Goal: Transaction & Acquisition: Book appointment/travel/reservation

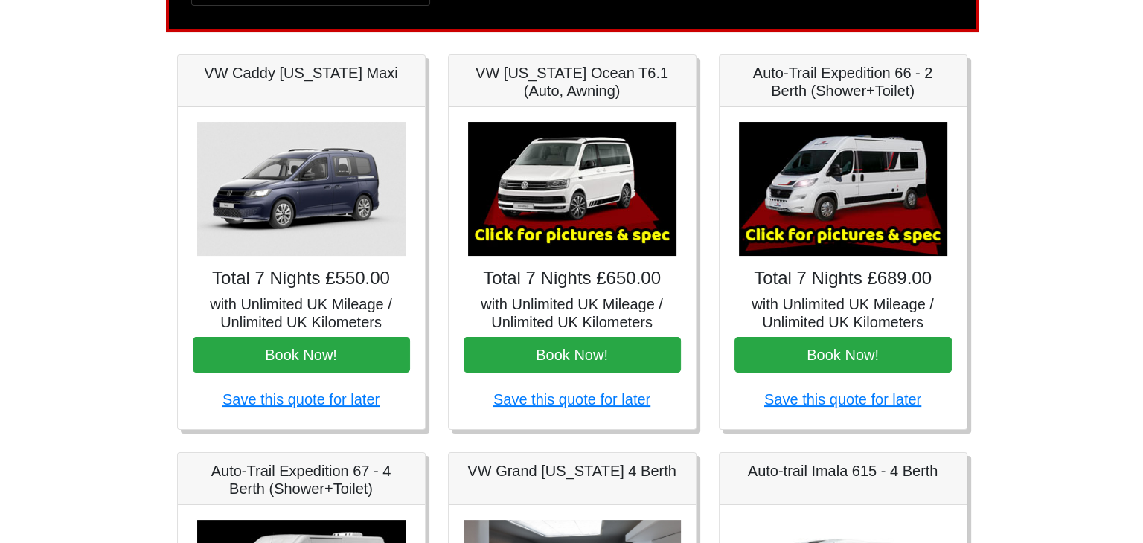
scroll to position [190, 0]
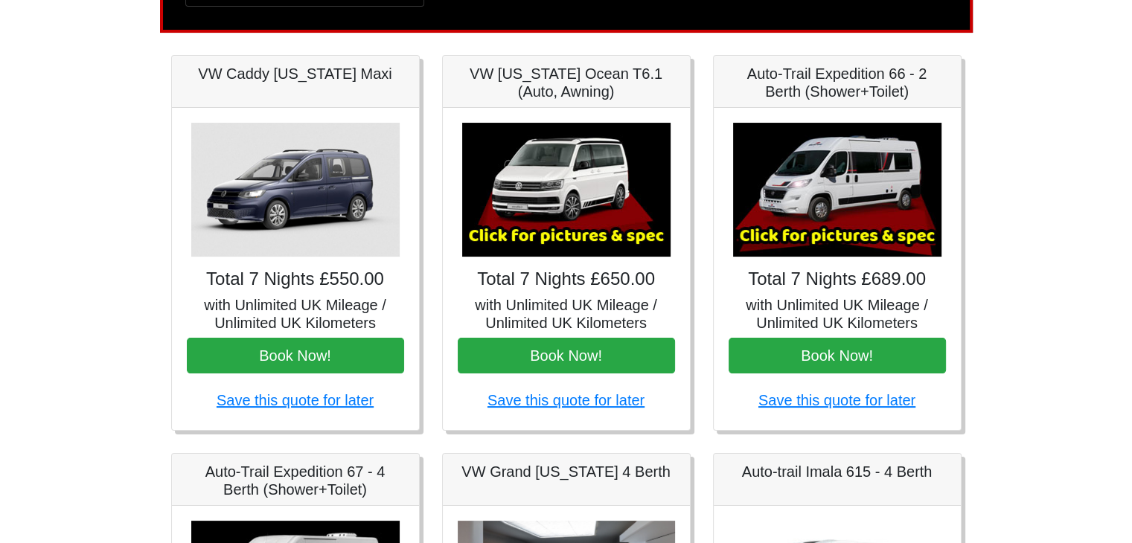
click at [802, 197] on img at bounding box center [837, 190] width 208 height 134
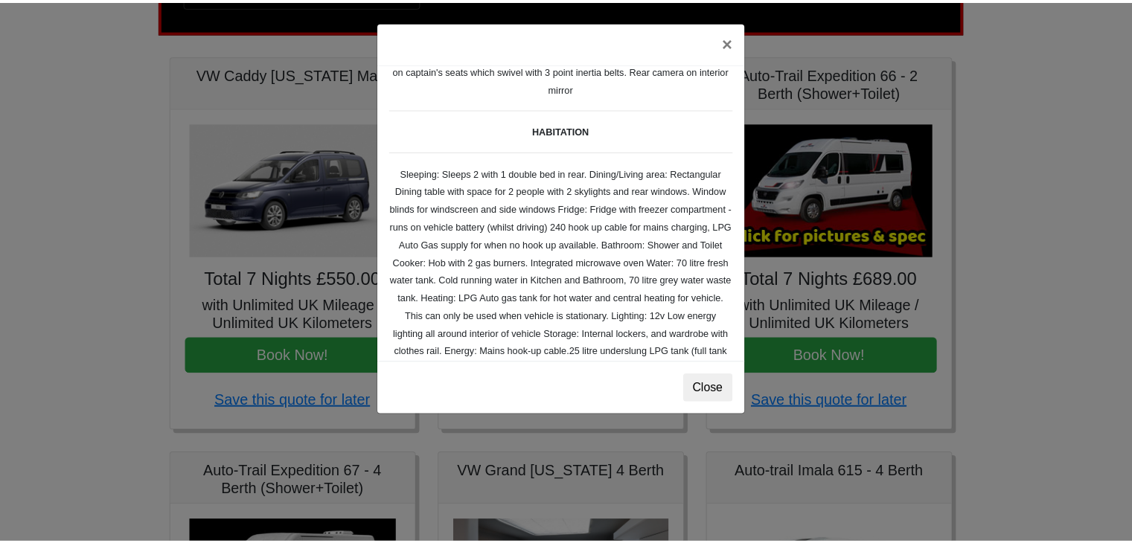
scroll to position [159, 0]
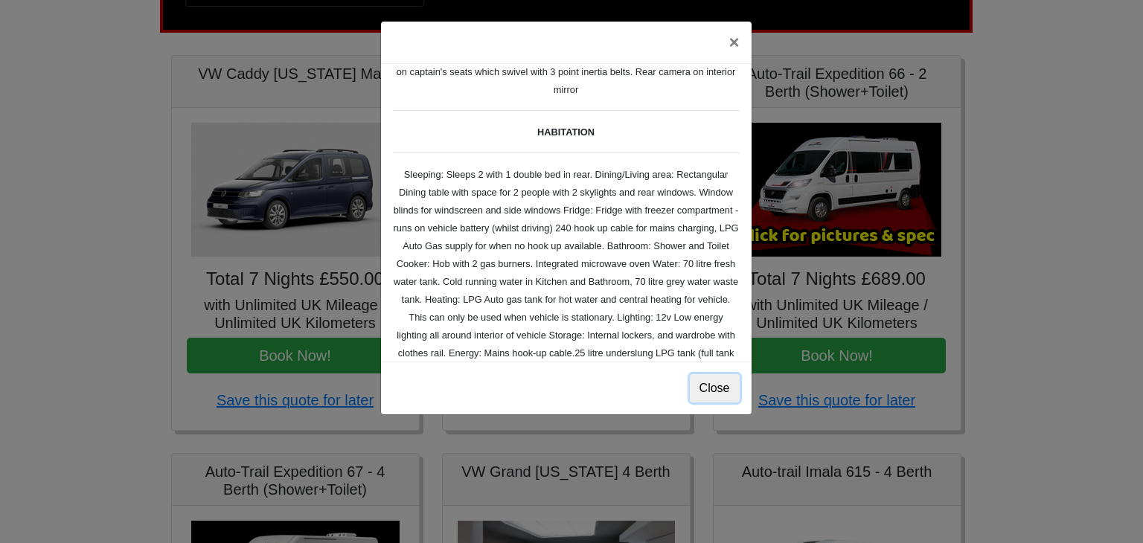
click at [715, 388] on button "Close" at bounding box center [715, 388] width 50 height 28
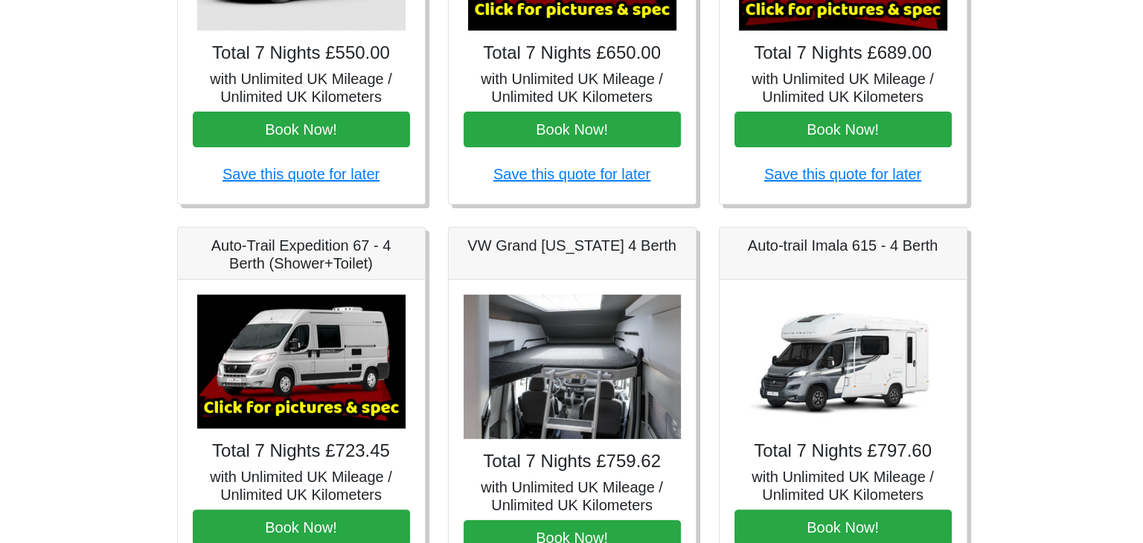
scroll to position [513, 0]
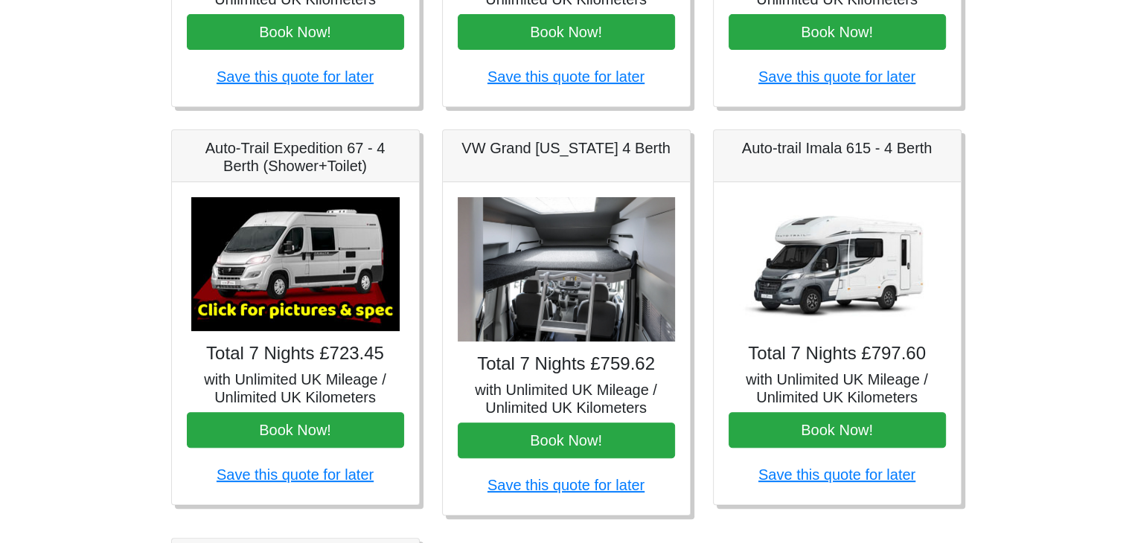
click at [301, 254] on img at bounding box center [295, 264] width 208 height 134
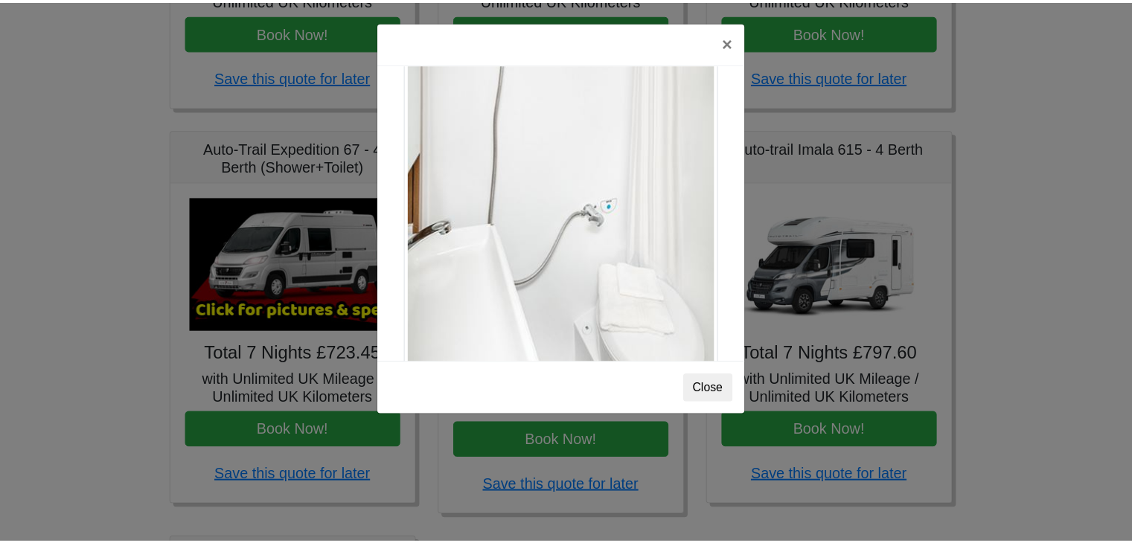
scroll to position [2012, 0]
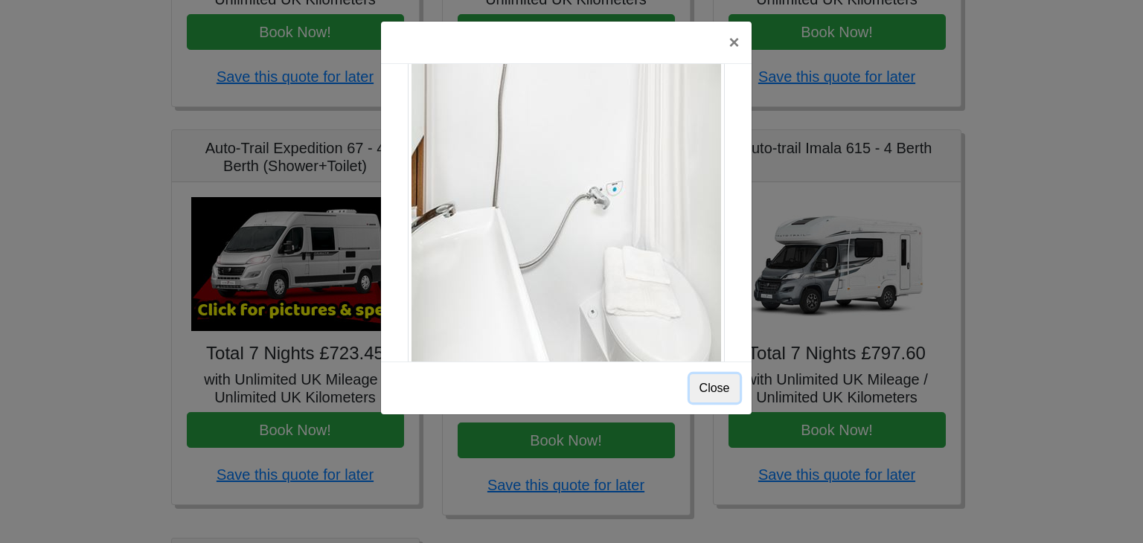
click at [720, 388] on button "Close" at bounding box center [715, 388] width 50 height 28
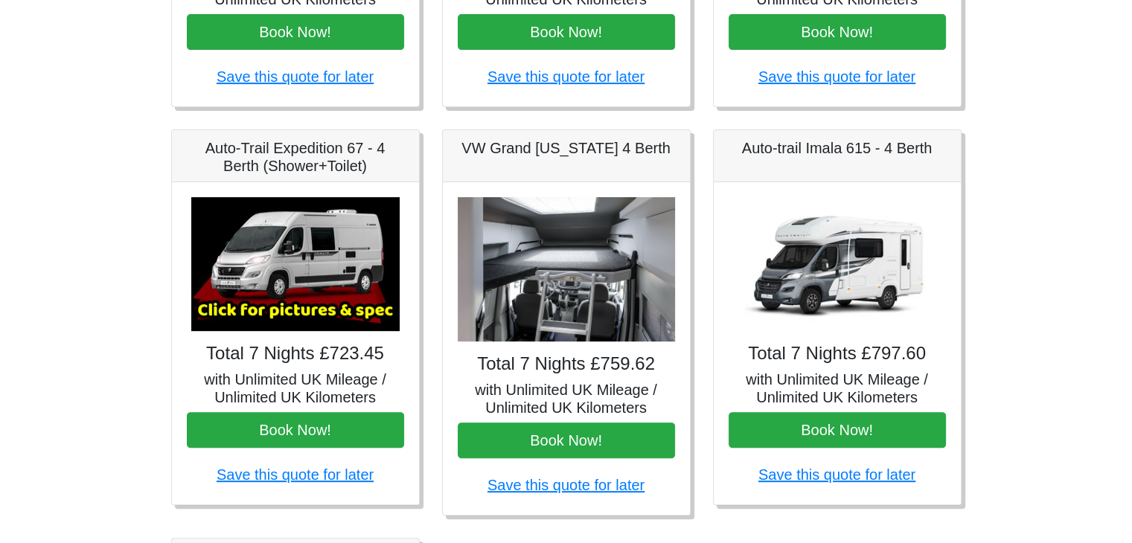
click at [274, 371] on h5 "with Unlimited UK Mileage / Unlimited UK Kilometers" at bounding box center [295, 389] width 217 height 36
click at [275, 389] on h5 "with Unlimited UK Mileage / Unlimited UK Kilometers" at bounding box center [295, 389] width 217 height 36
click at [284, 477] on link "Save this quote for later" at bounding box center [295, 474] width 157 height 16
click at [300, 144] on h5 "Auto-Trail Expedition 67 - 4 Berth (Shower+Toilet)" at bounding box center [295, 157] width 217 height 36
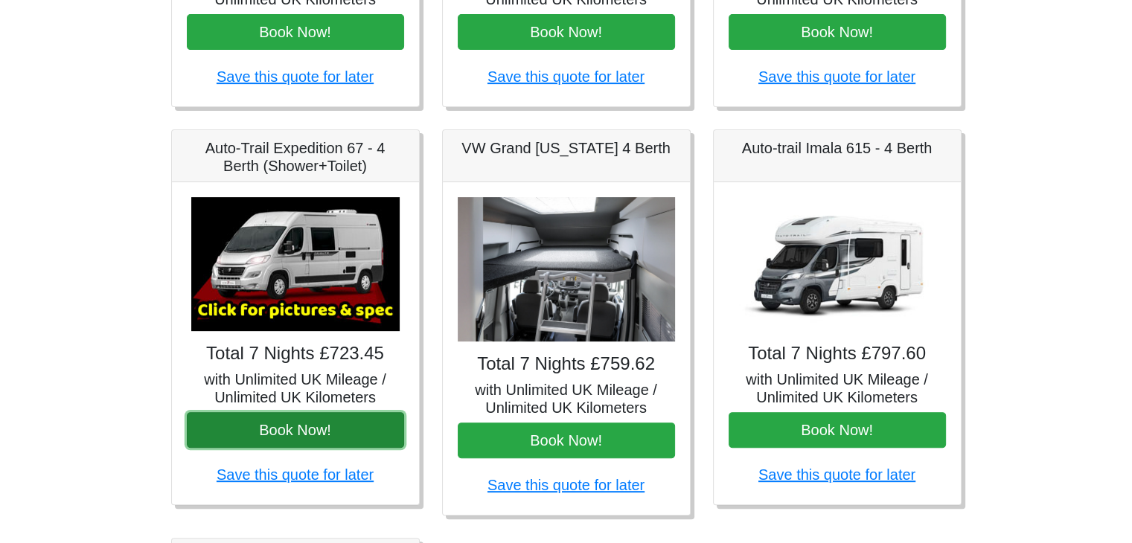
click at [291, 426] on button "Book Now!" at bounding box center [295, 430] width 217 height 36
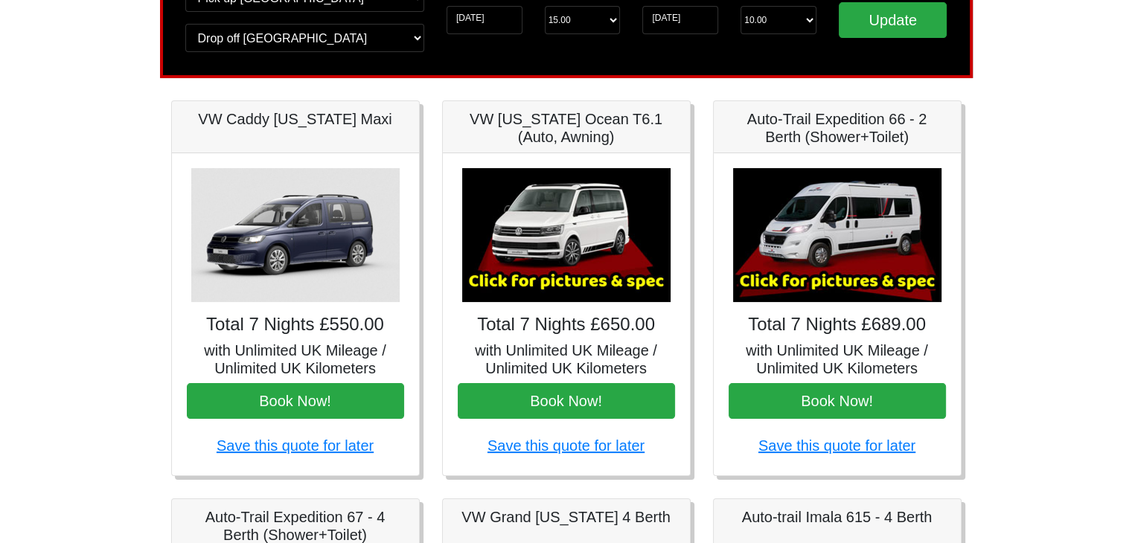
scroll to position [0, 0]
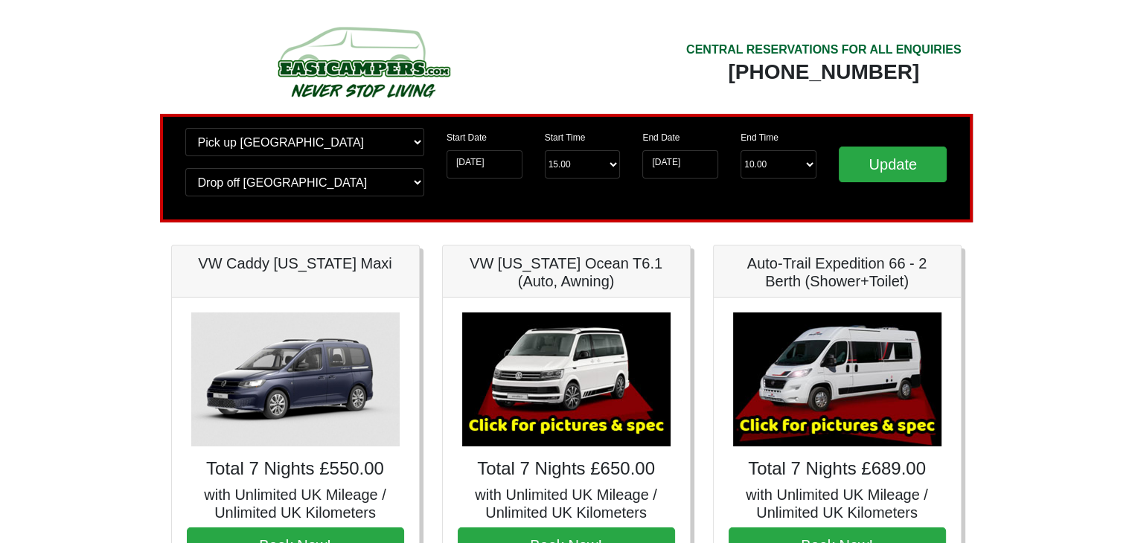
click at [394, 54] on img at bounding box center [363, 62] width 283 height 82
click at [372, 76] on img at bounding box center [363, 62] width 283 height 82
click at [702, 72] on div "[PHONE_NUMBER]" at bounding box center [823, 72] width 275 height 27
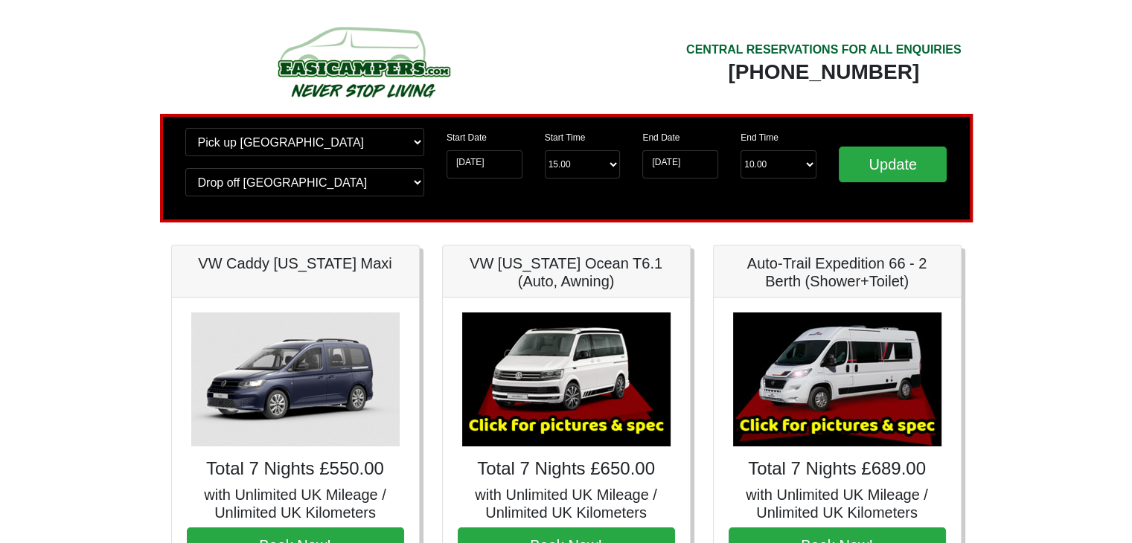
click at [402, 49] on img at bounding box center [363, 62] width 283 height 82
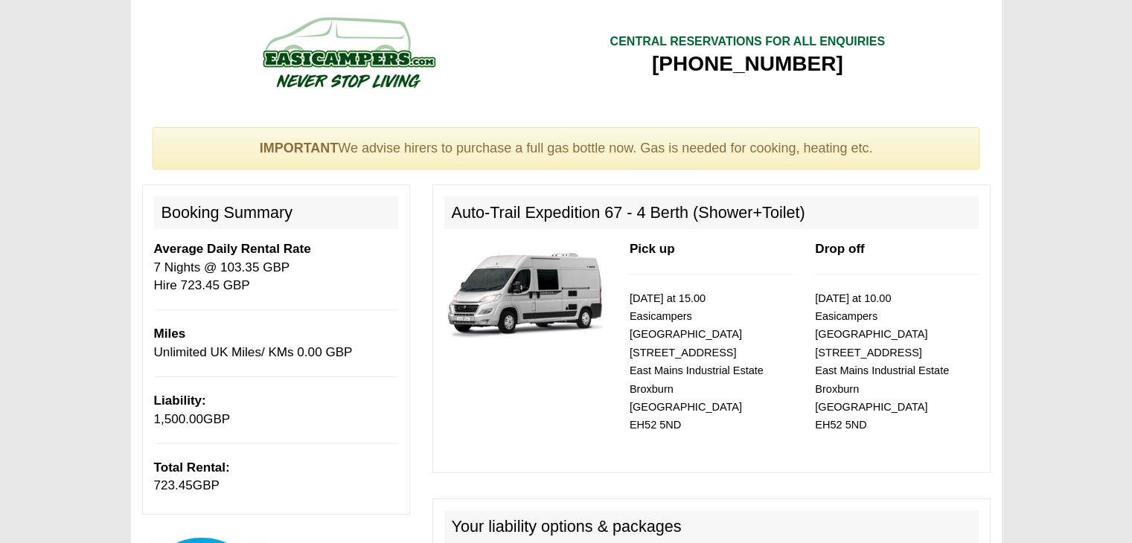
drag, startPoint x: 250, startPoint y: 287, endPoint x: 179, endPoint y: 289, distance: 71.5
click at [179, 289] on p "Average Daily Rental Rate 7 Nights @ 103.35 GBP Hire 723.45 GBP" at bounding box center [276, 267] width 244 height 54
copy p "723.45 GBP"
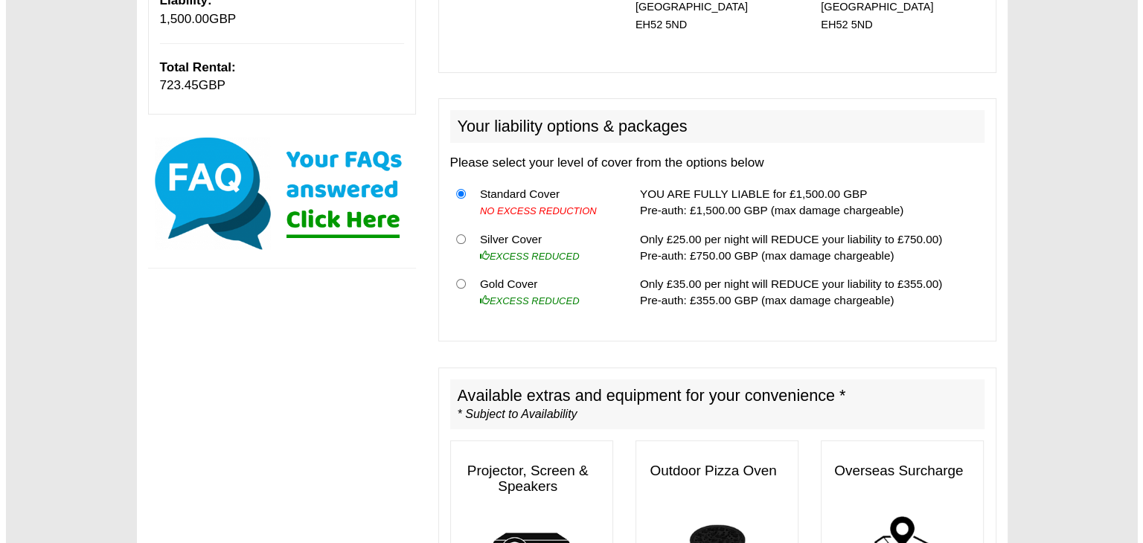
scroll to position [401, 0]
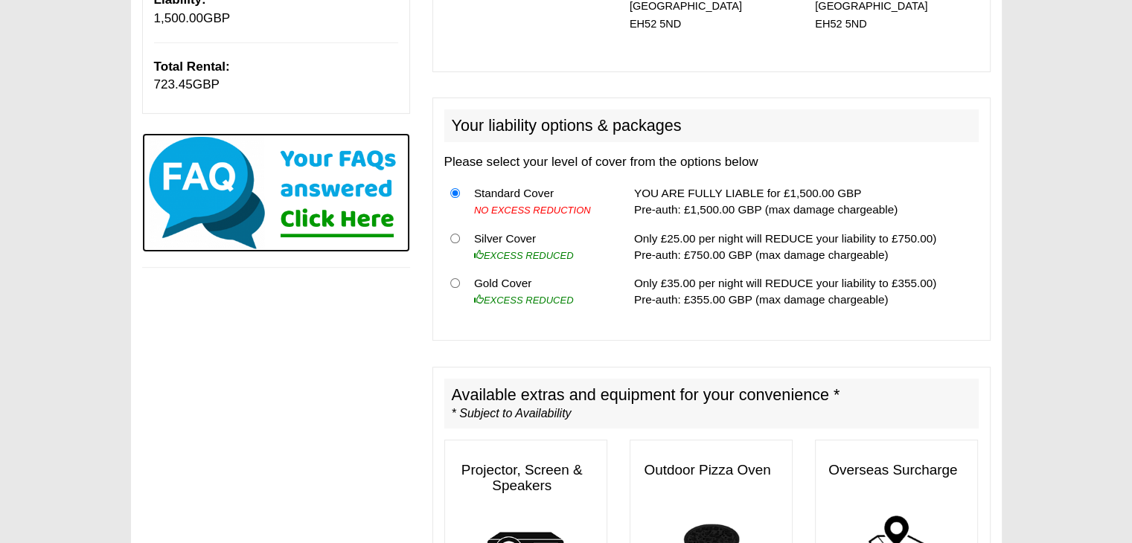
click at [323, 171] on img at bounding box center [276, 192] width 268 height 119
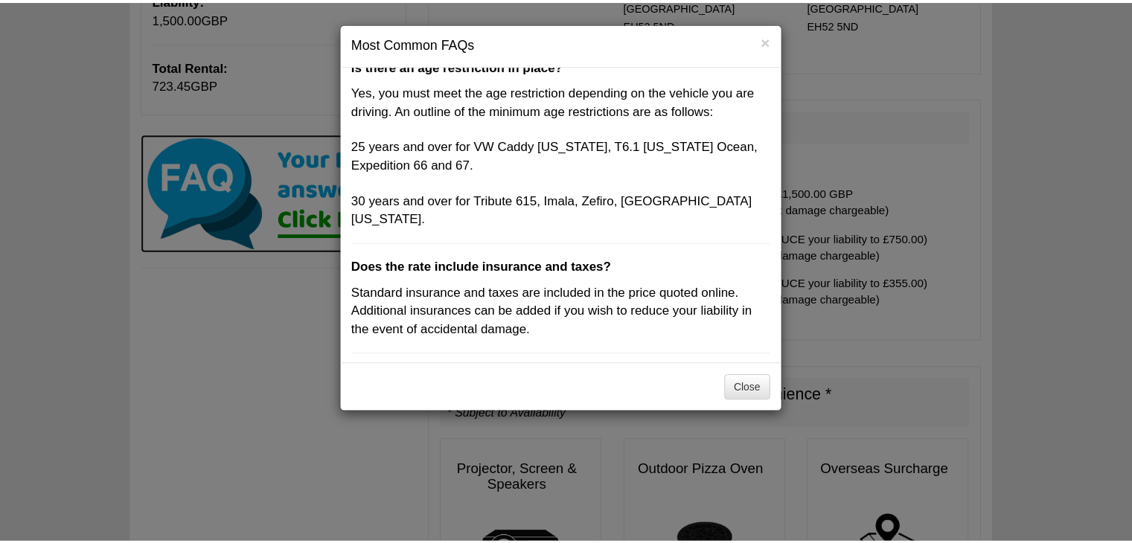
scroll to position [0, 0]
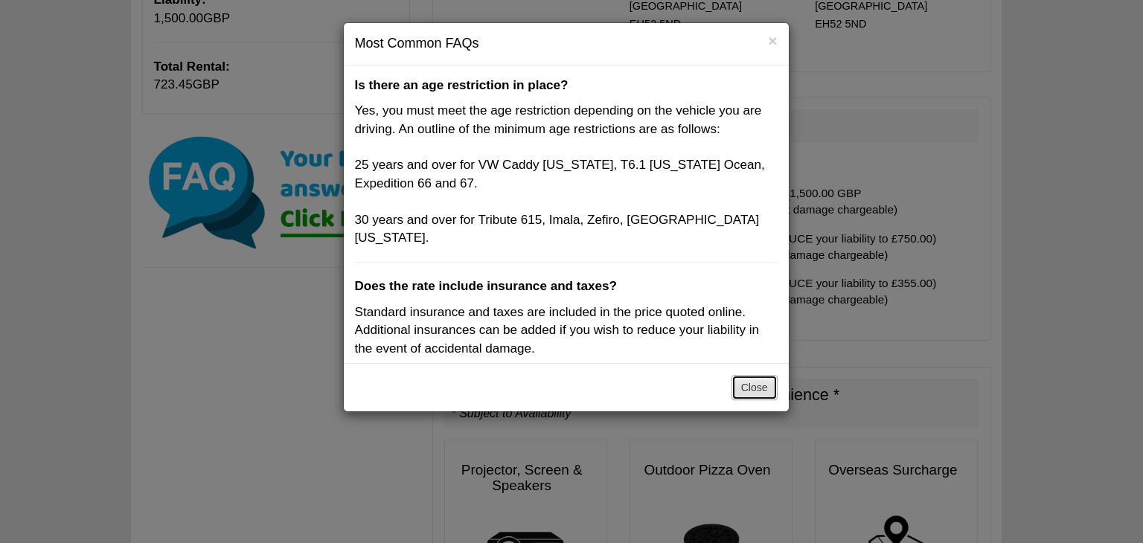
click at [756, 387] on button "Close" at bounding box center [754, 387] width 46 height 25
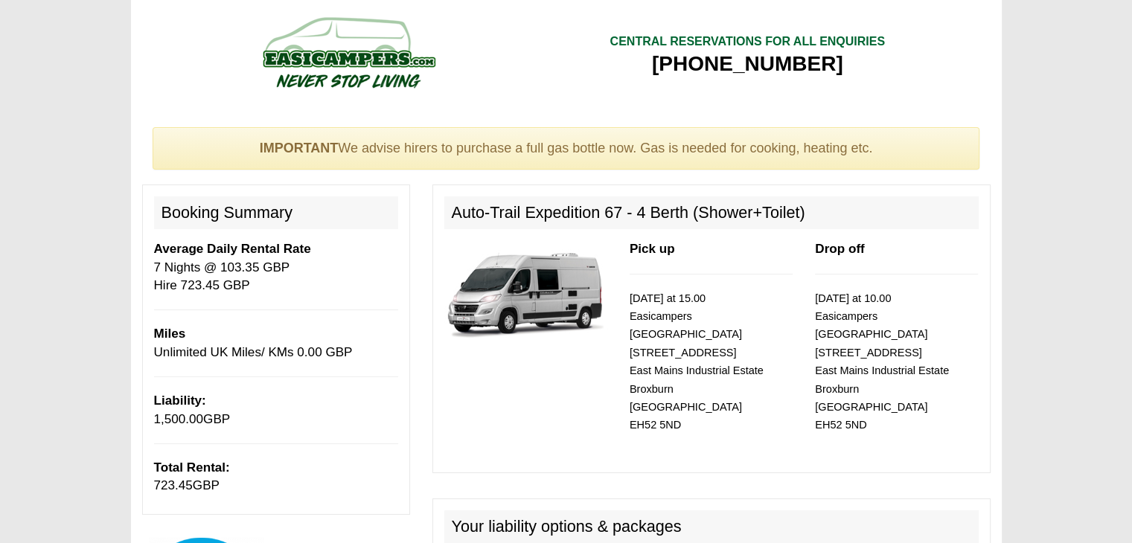
click at [323, 63] on img at bounding box center [348, 52] width 283 height 82
click at [414, 86] on img at bounding box center [348, 52] width 283 height 82
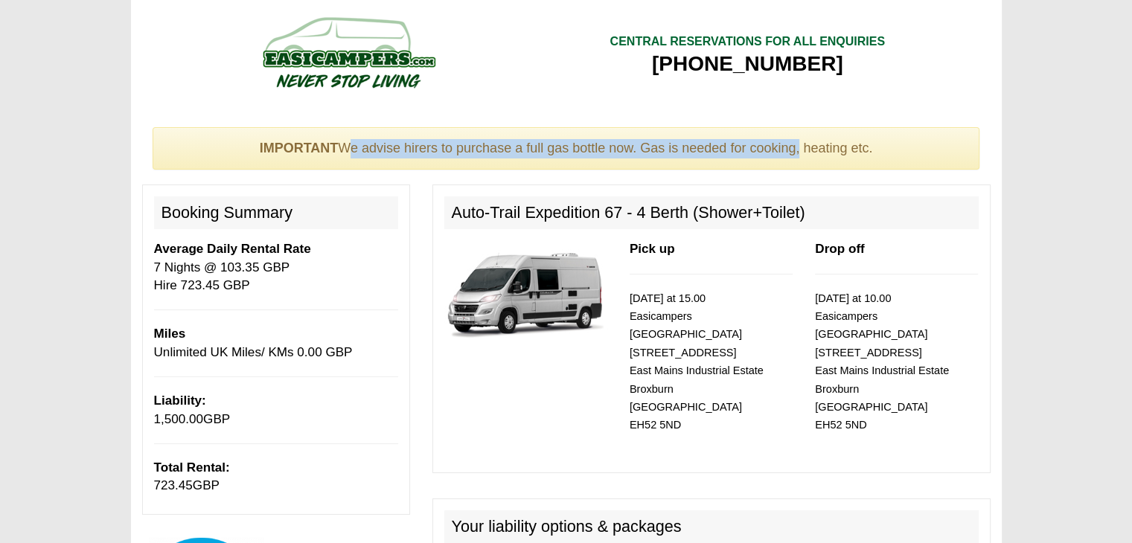
drag, startPoint x: 343, startPoint y: 147, endPoint x: 819, endPoint y: 147, distance: 476.2
click at [819, 147] on div "IMPORTANT We advise hirers to purchase a full gas bottle now. Gas is needed for…" at bounding box center [566, 148] width 827 height 43
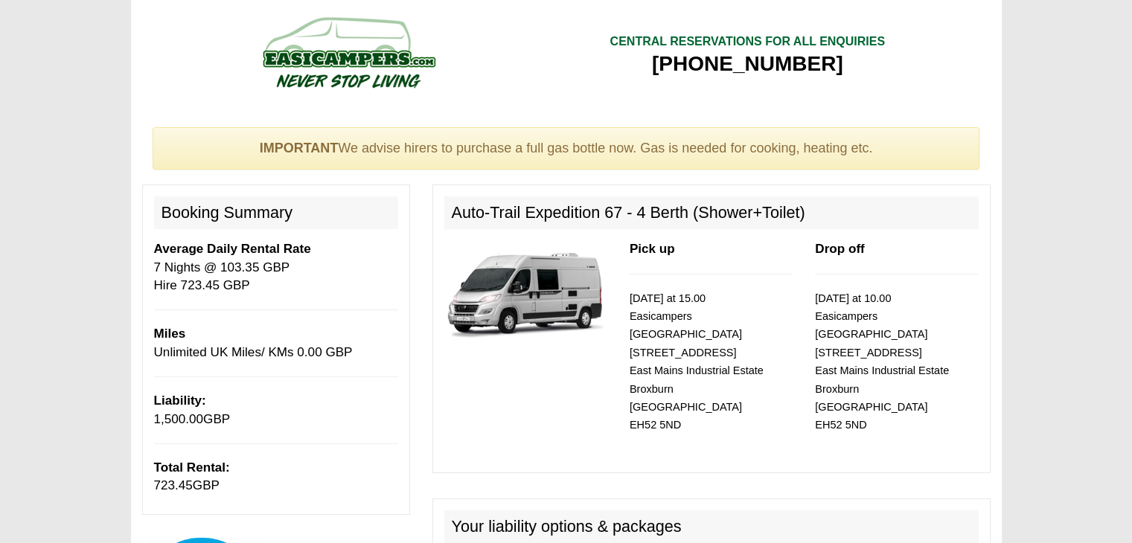
click at [887, 148] on div "IMPORTANT We advise hirers to purchase a full gas bottle now. Gas is needed for…" at bounding box center [566, 148] width 827 height 43
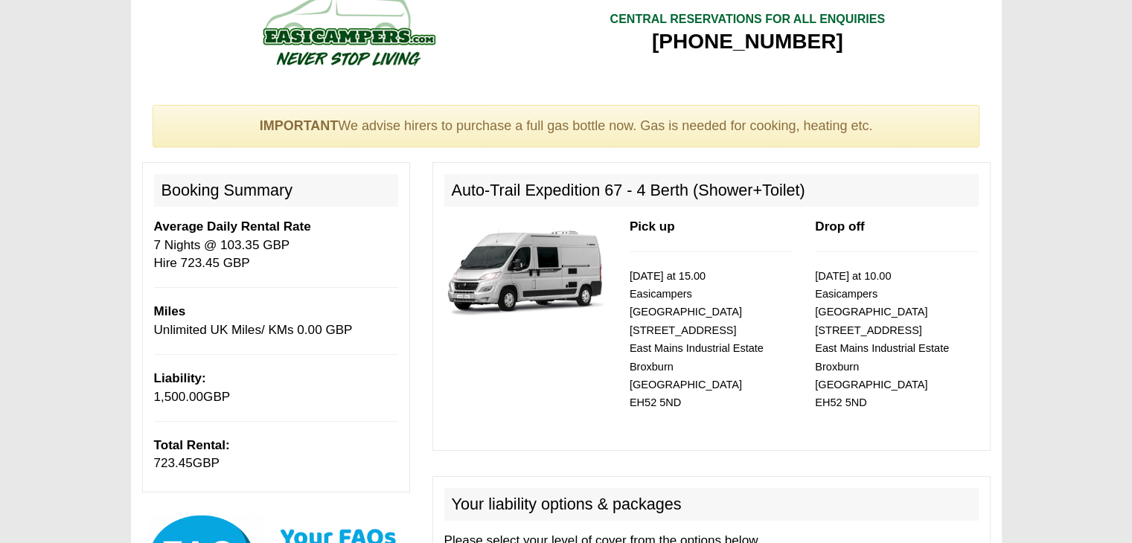
scroll to position [21, 0]
